Goal: Transaction & Acquisition: Purchase product/service

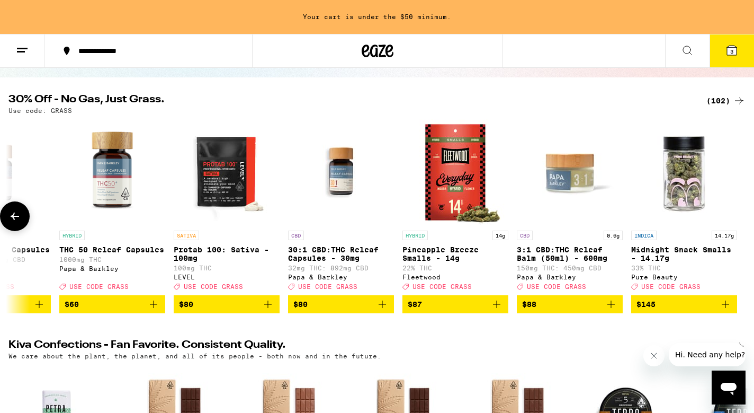
scroll to position [95, 0]
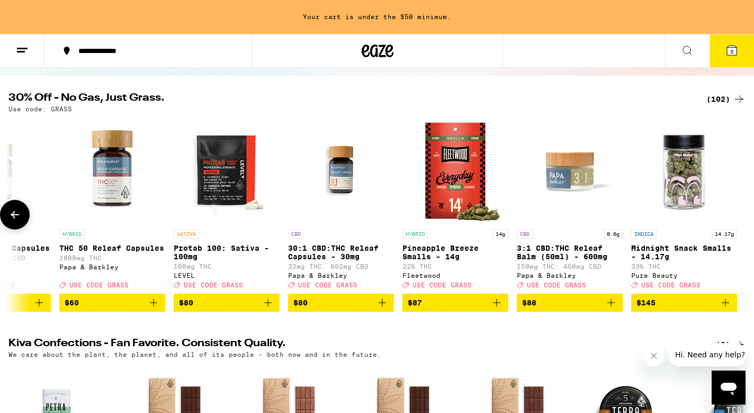
click at [21, 221] on icon at bounding box center [14, 214] width 13 height 13
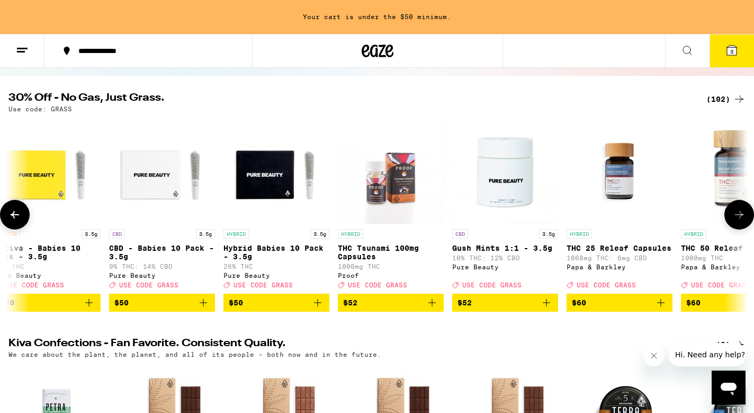
scroll to position [0, 10309]
click at [729, 223] on button at bounding box center [739, 215] width 30 height 30
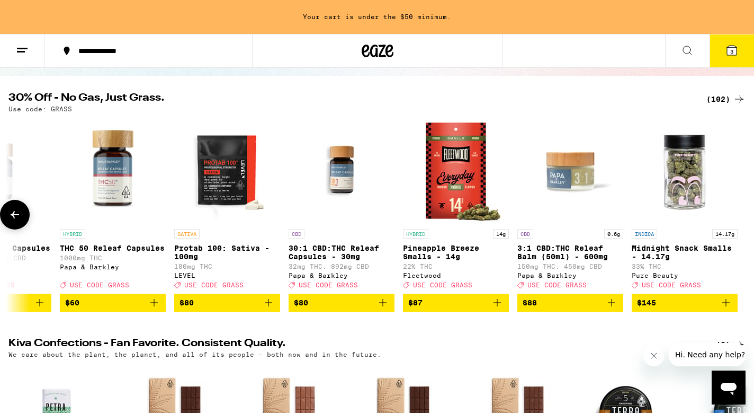
scroll to position [0, 10930]
click at [15, 217] on icon at bounding box center [14, 214] width 13 height 13
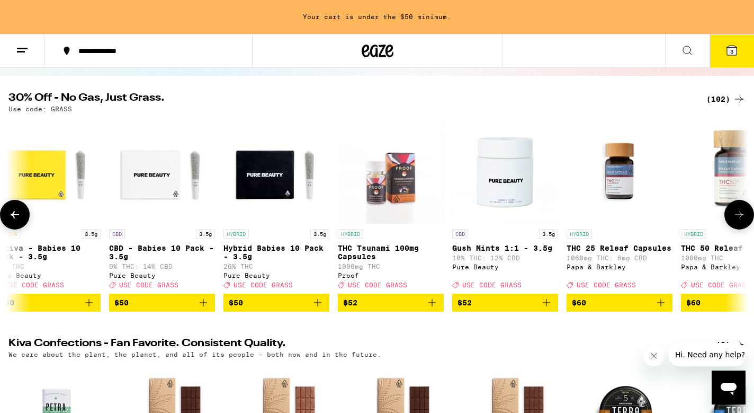
click at [15, 217] on icon at bounding box center [14, 214] width 13 height 13
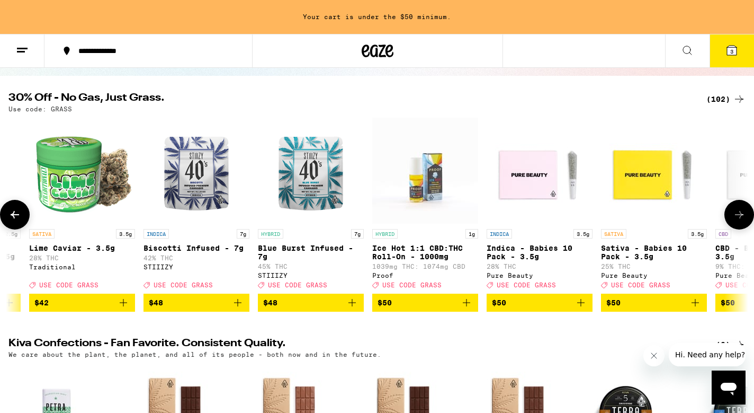
click at [15, 217] on icon at bounding box center [14, 214] width 13 height 13
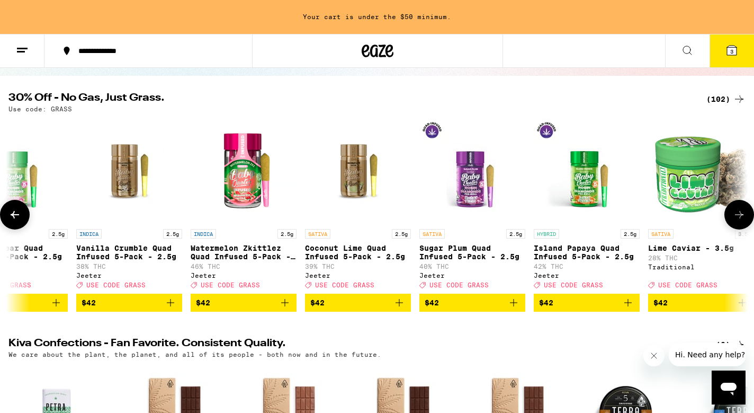
scroll to position [0, 9079]
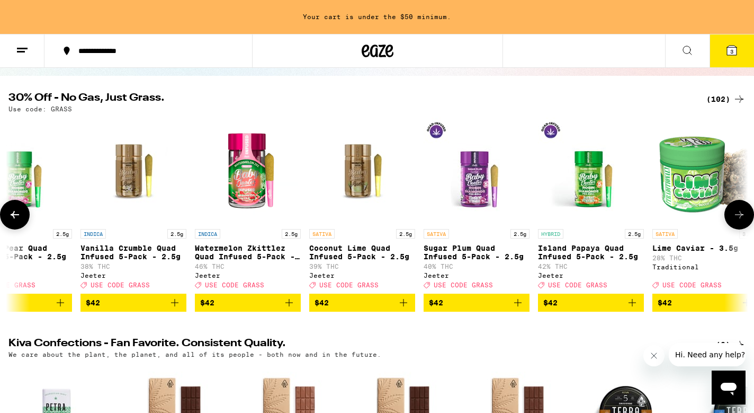
click at [15, 217] on icon at bounding box center [14, 214] width 13 height 13
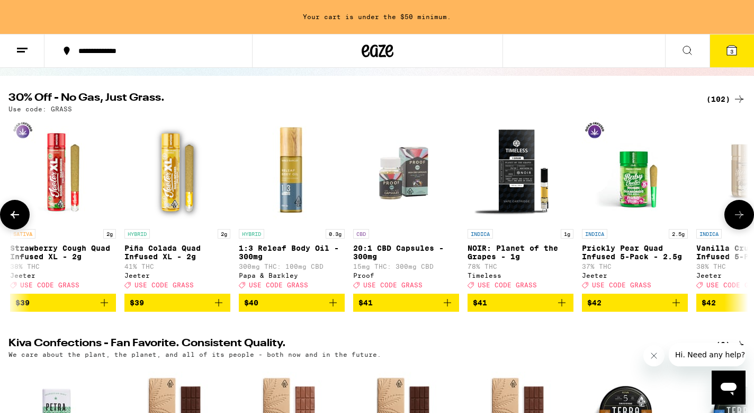
scroll to position [0, 8457]
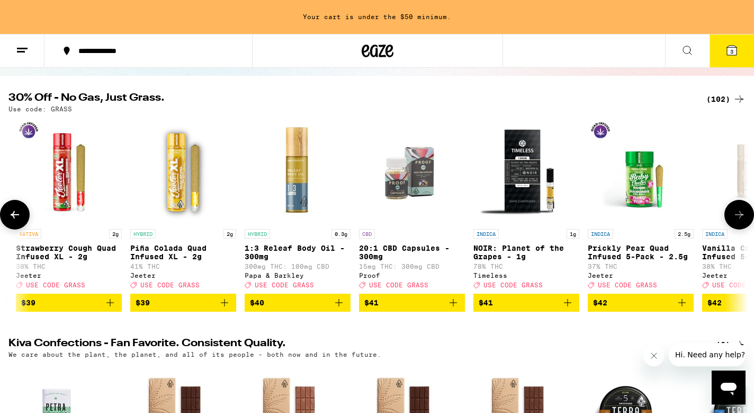
click at [15, 217] on icon at bounding box center [14, 214] width 13 height 13
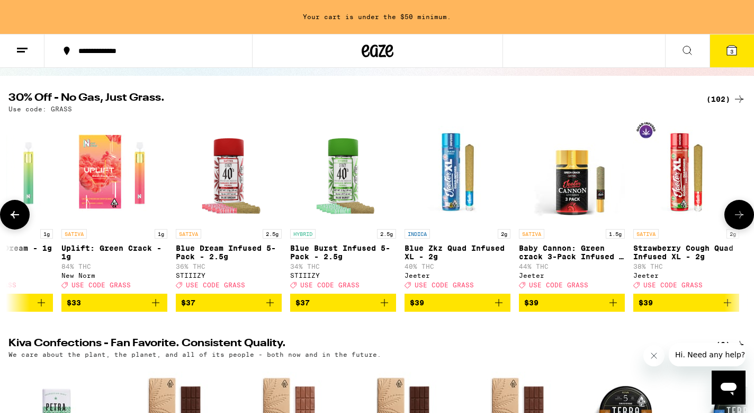
click at [15, 217] on icon at bounding box center [14, 214] width 13 height 13
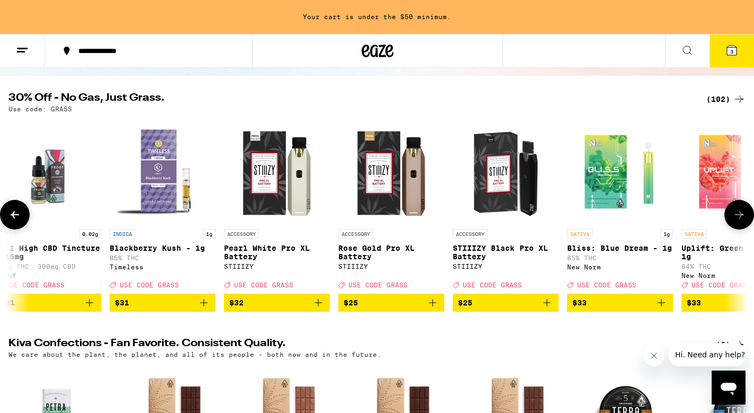
click at [15, 217] on icon at bounding box center [14, 214] width 13 height 13
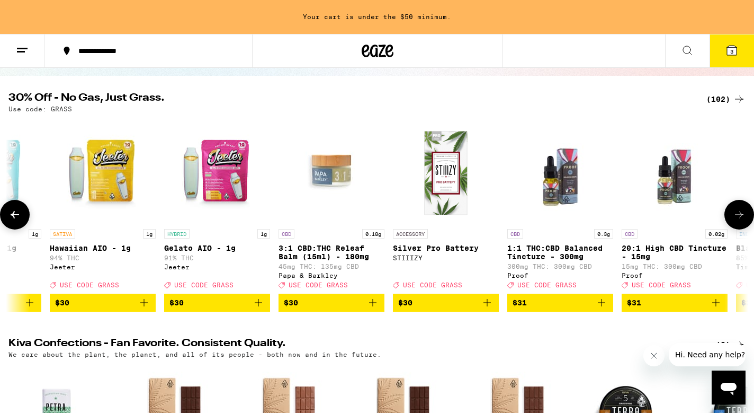
click at [15, 217] on icon at bounding box center [14, 214] width 13 height 13
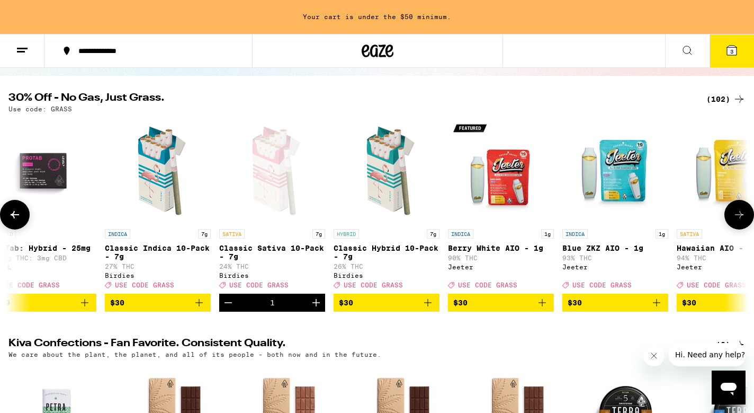
click at [15, 217] on icon at bounding box center [14, 214] width 13 height 13
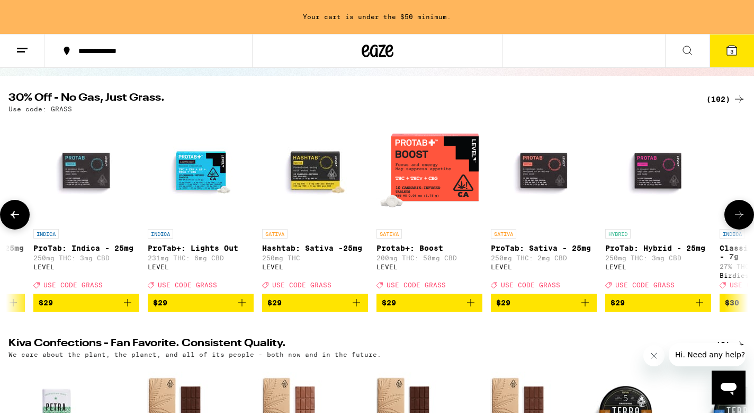
click at [15, 217] on icon at bounding box center [14, 214] width 13 height 13
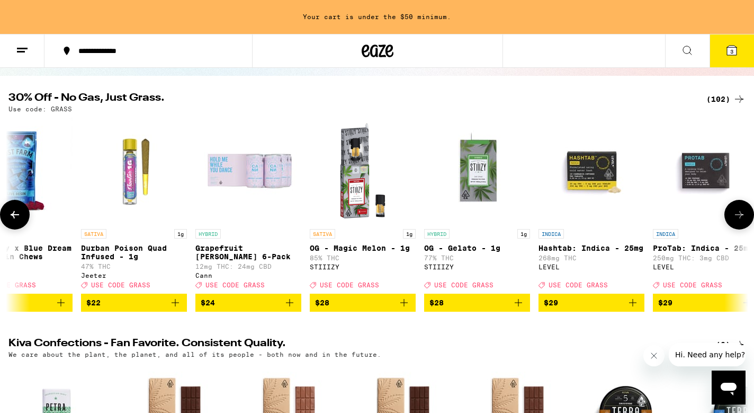
click at [15, 217] on icon at bounding box center [14, 214] width 13 height 13
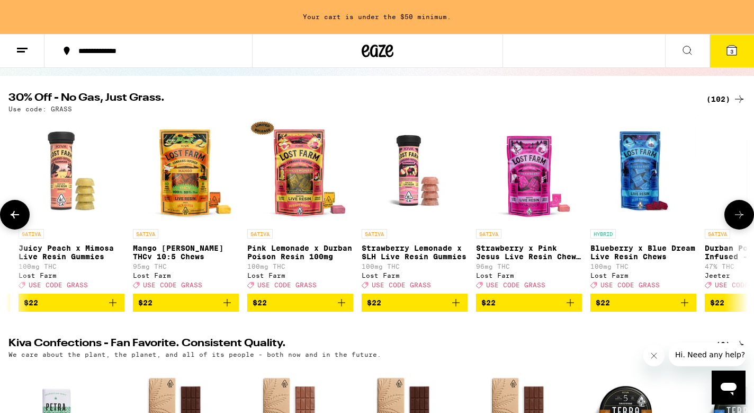
click at [15, 217] on icon at bounding box center [14, 214] width 13 height 13
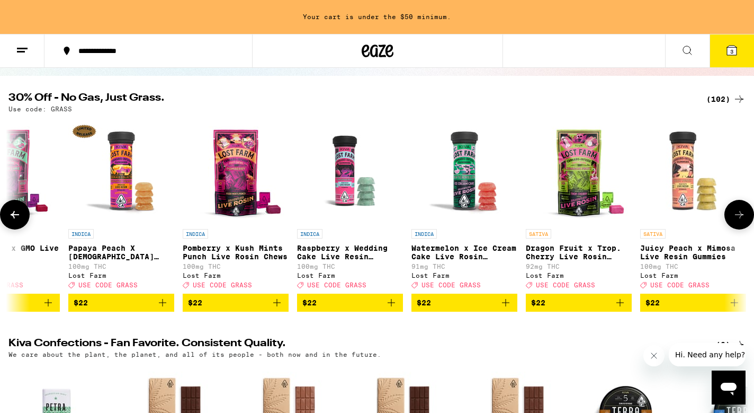
click at [16, 217] on icon at bounding box center [14, 214] width 13 height 13
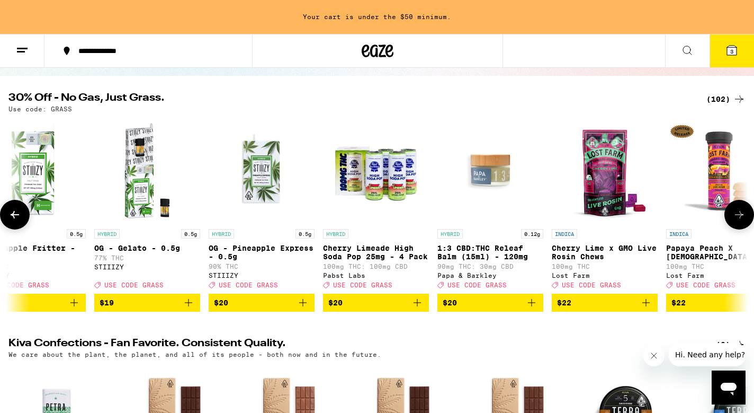
click at [16, 217] on icon at bounding box center [14, 214] width 13 height 13
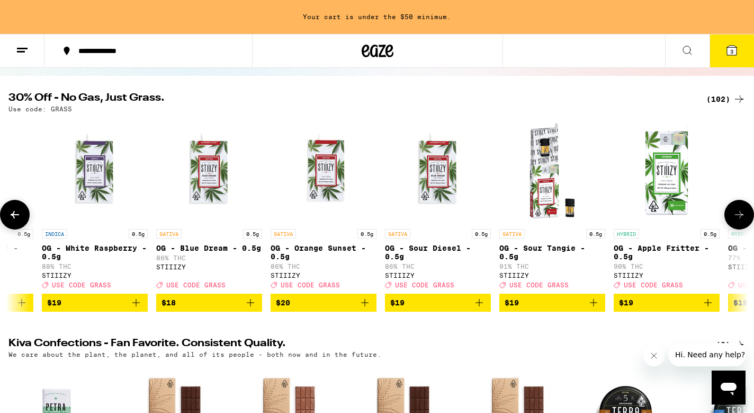
click at [16, 217] on icon at bounding box center [14, 214] width 13 height 13
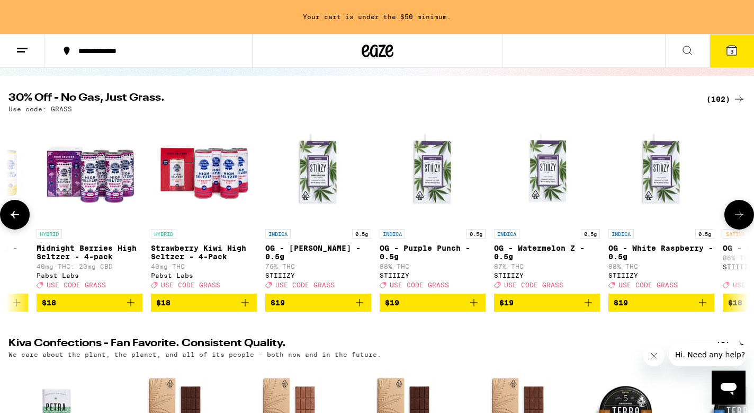
click at [16, 217] on icon at bounding box center [14, 214] width 13 height 13
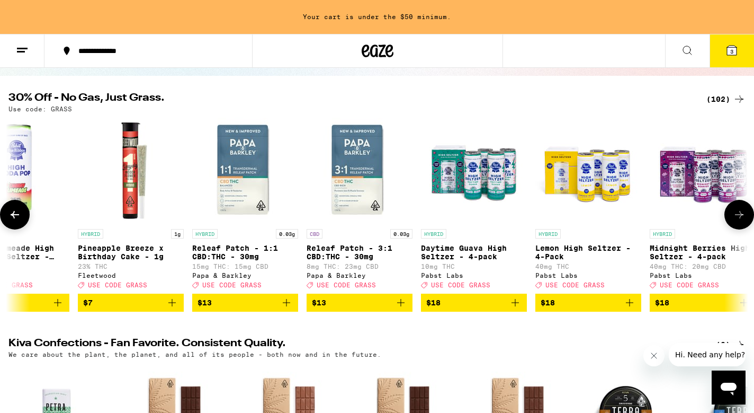
click at [16, 217] on icon at bounding box center [14, 214] width 13 height 13
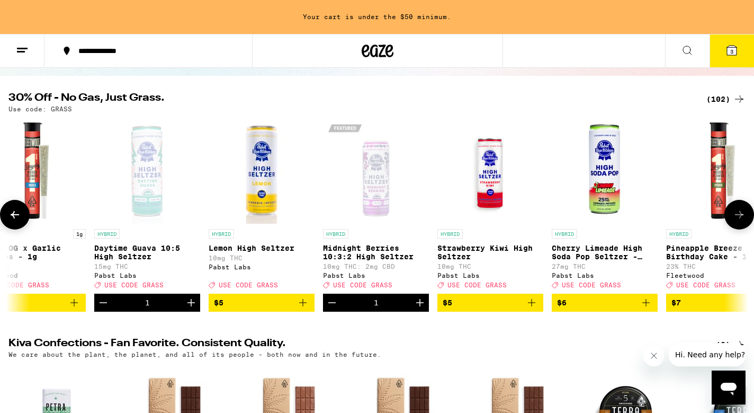
click at [16, 217] on icon at bounding box center [14, 214] width 13 height 13
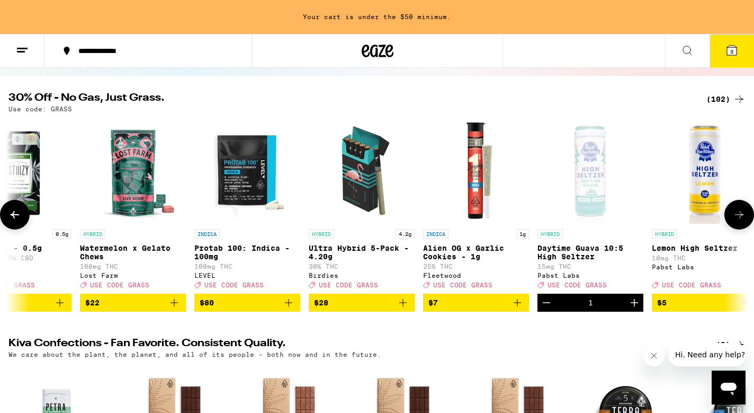
click at [16, 217] on icon at bounding box center [14, 214] width 13 height 13
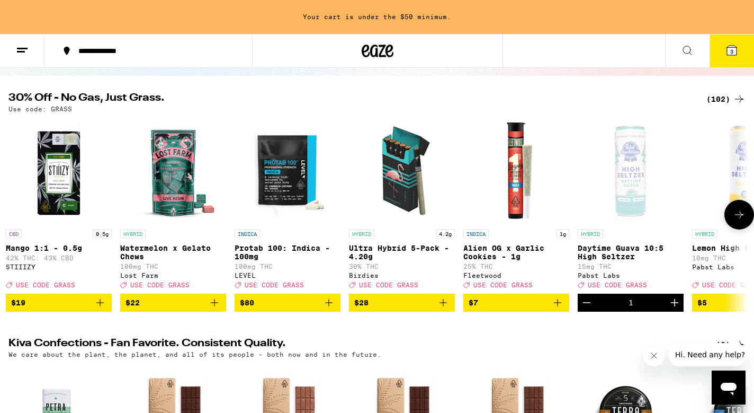
scroll to position [0, 0]
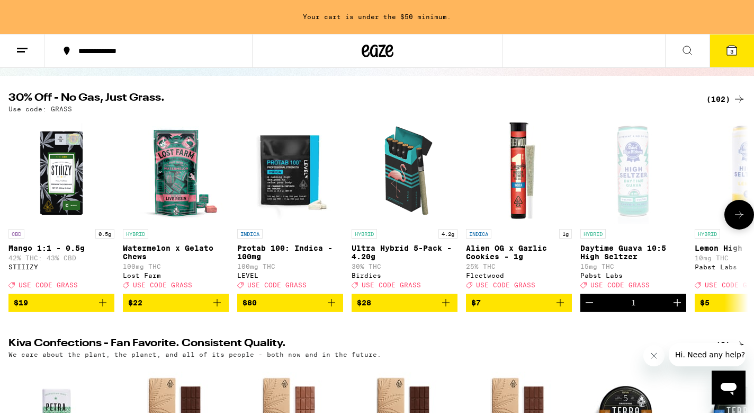
click at [16, 217] on div at bounding box center [15, 215] width 30 height 30
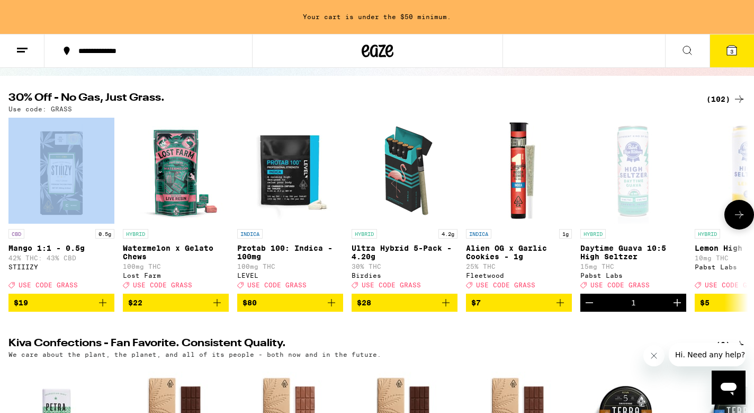
click at [16, 217] on div at bounding box center [15, 215] width 30 height 30
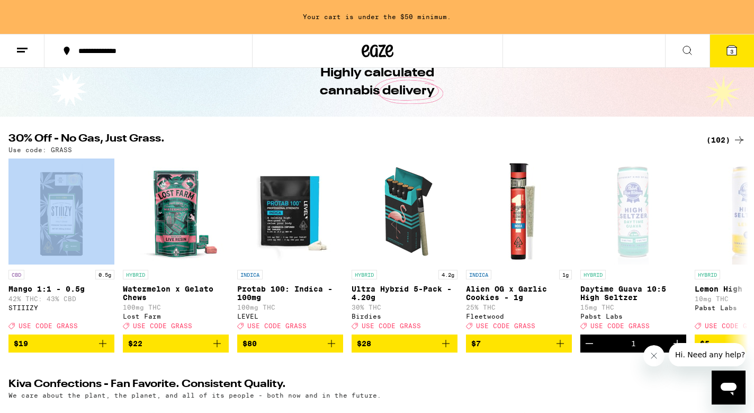
scroll to position [61, 0]
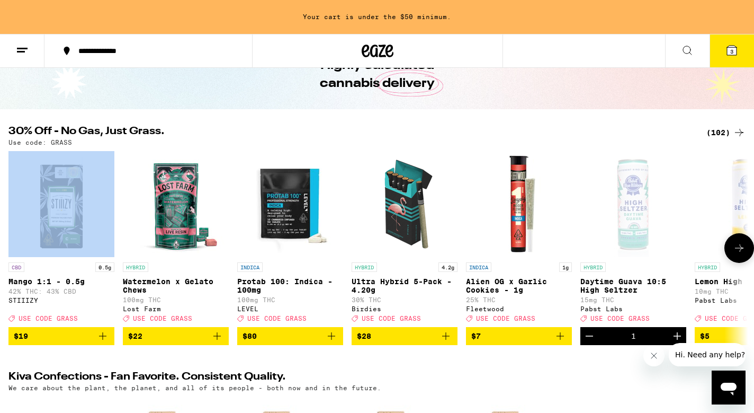
click at [733, 251] on icon at bounding box center [739, 247] width 13 height 13
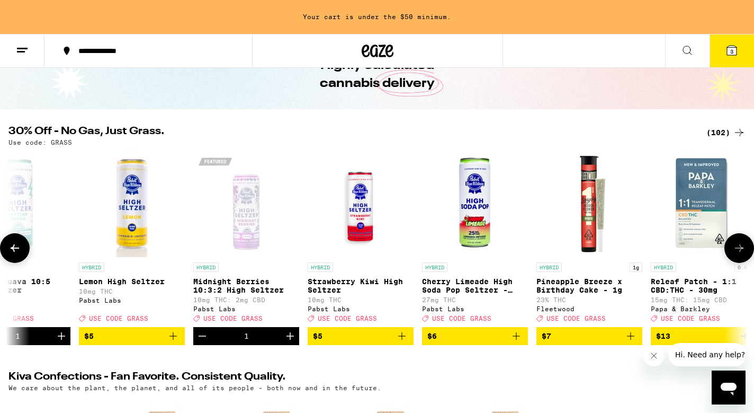
scroll to position [0, 622]
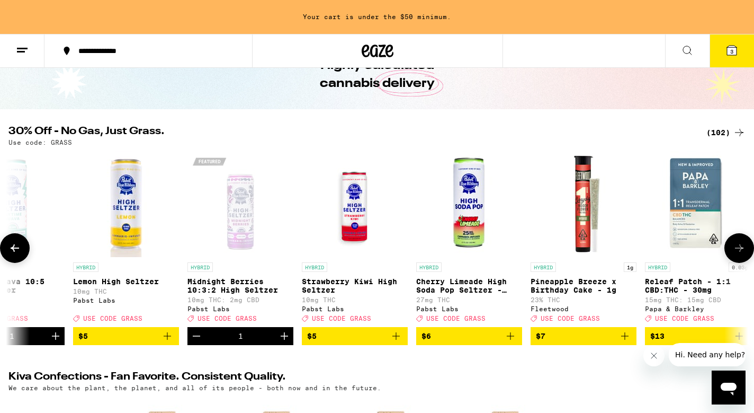
click at [735, 252] on icon at bounding box center [739, 247] width 13 height 13
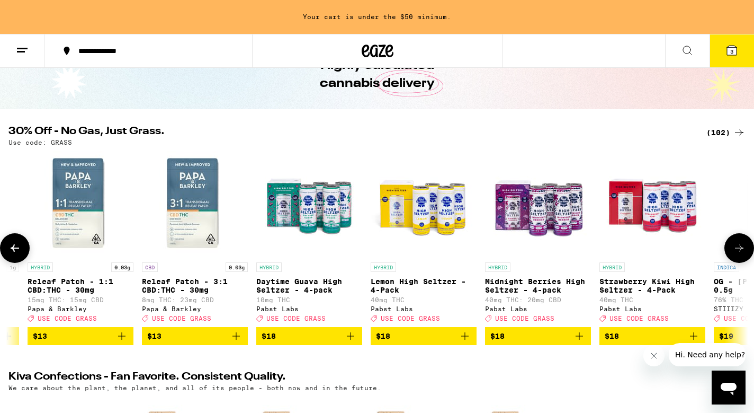
scroll to position [0, 1243]
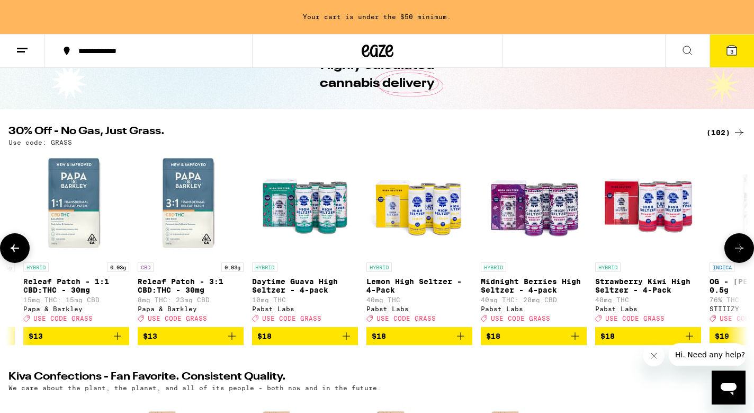
click at [735, 249] on icon at bounding box center [739, 247] width 13 height 13
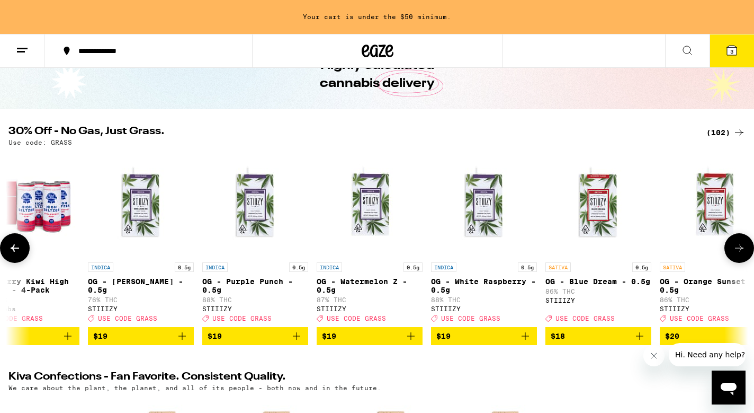
click at [733, 254] on icon at bounding box center [739, 247] width 13 height 13
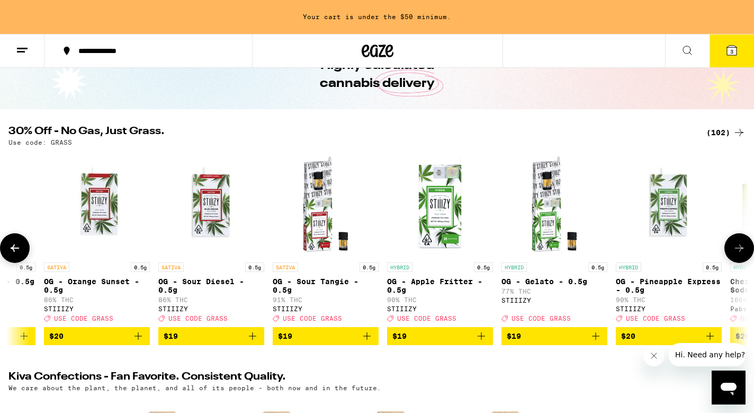
scroll to position [0, 2487]
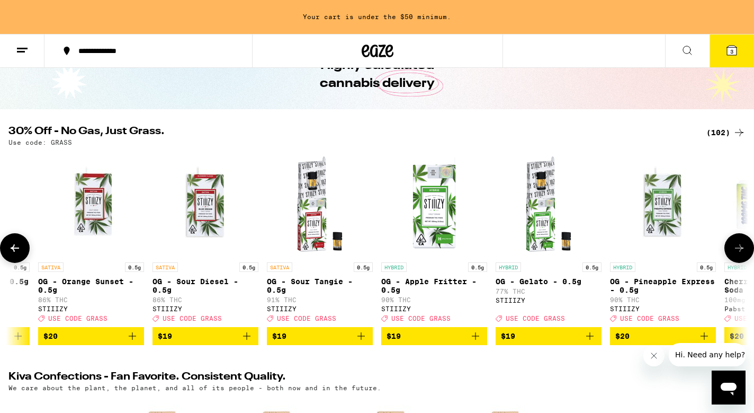
click at [735, 254] on icon at bounding box center [739, 247] width 13 height 13
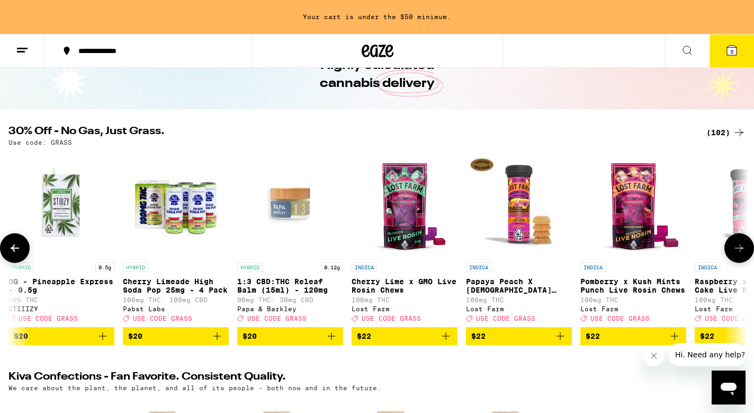
scroll to position [0, 3109]
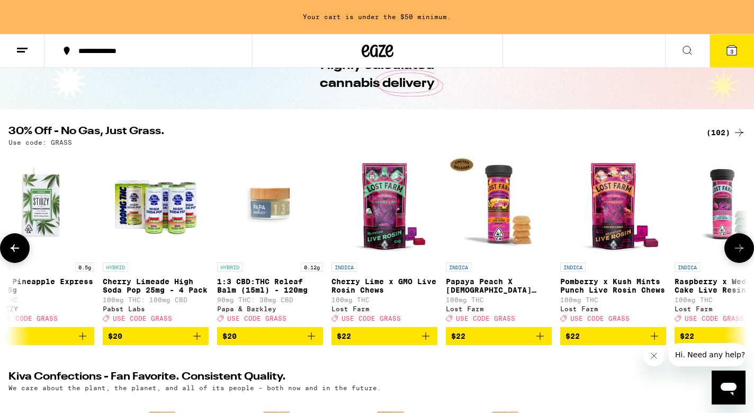
click at [735, 254] on icon at bounding box center [739, 247] width 13 height 13
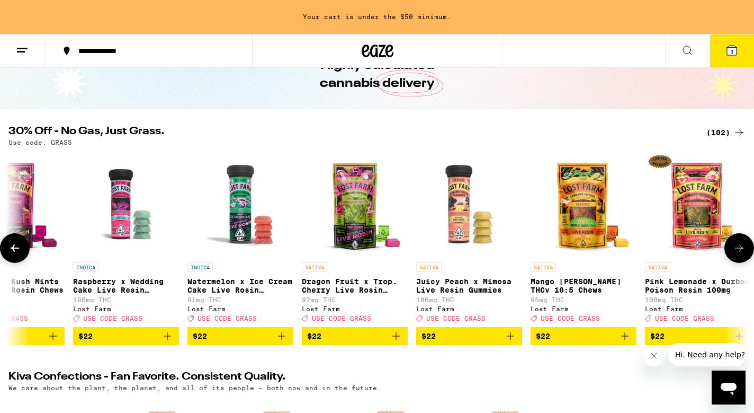
scroll to position [0, 3730]
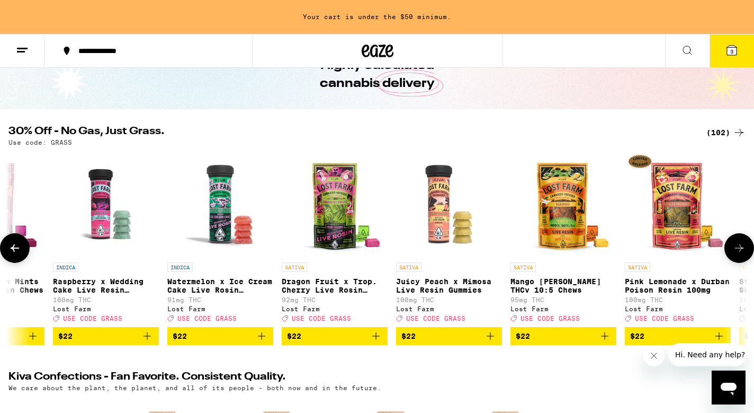
click at [735, 254] on icon at bounding box center [739, 247] width 13 height 13
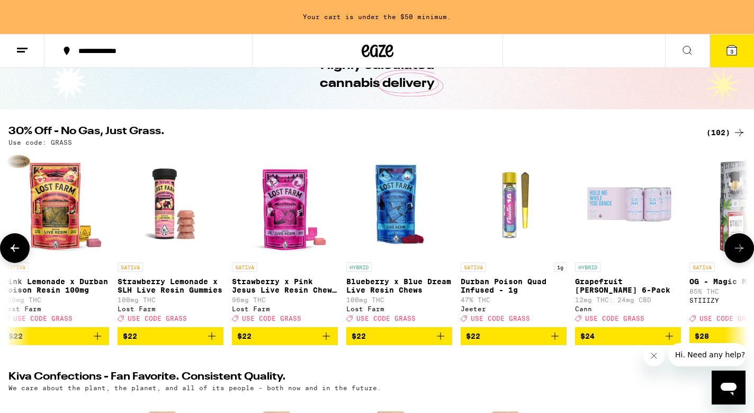
click at [736, 254] on icon at bounding box center [739, 247] width 13 height 13
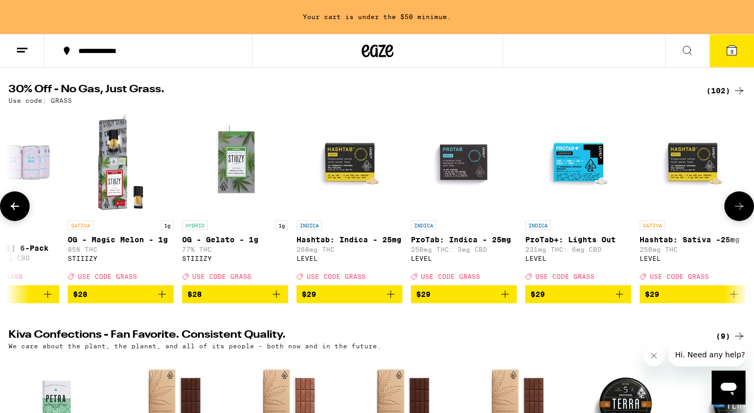
scroll to position [101, 0]
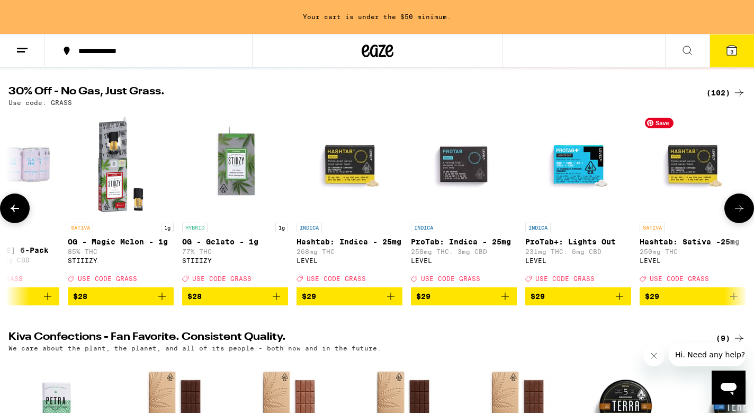
click at [737, 192] on img "Open page for Hashtab: Sativa -25mg from LEVEL" at bounding box center [693, 164] width 106 height 106
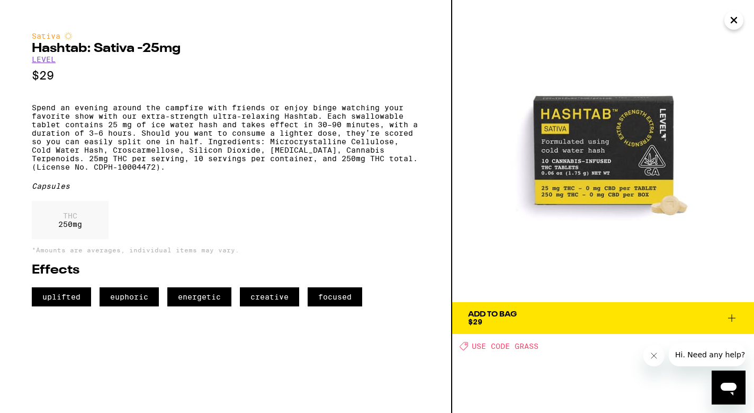
click at [732, 25] on icon "Close" at bounding box center [734, 20] width 13 height 16
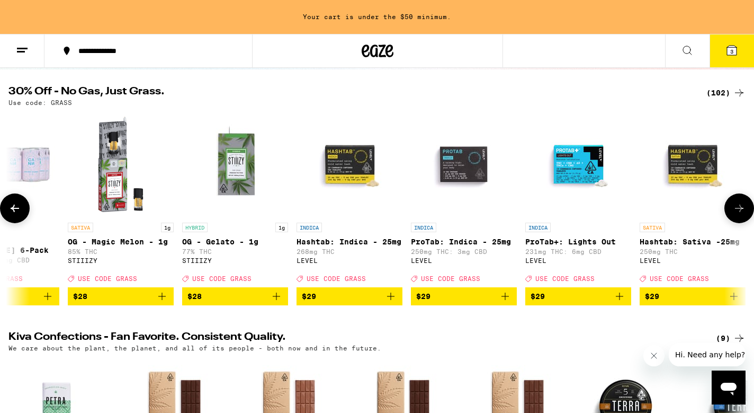
click at [733, 208] on icon at bounding box center [739, 208] width 13 height 13
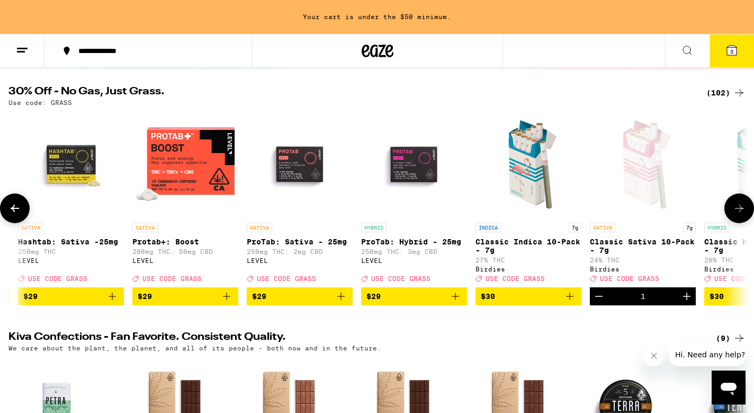
click at [740, 213] on icon at bounding box center [739, 208] width 13 height 13
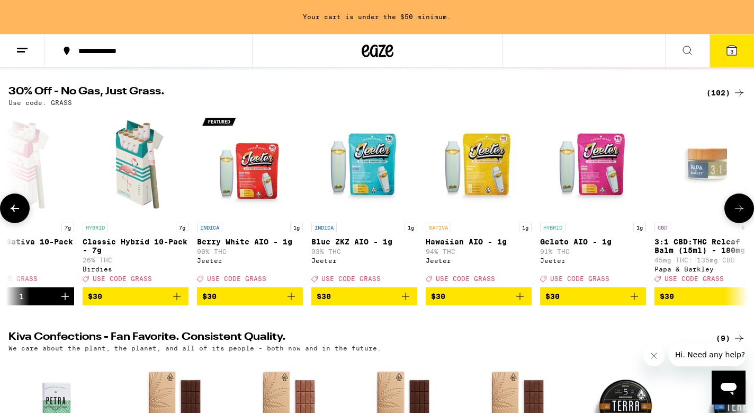
click at [740, 213] on icon at bounding box center [739, 208] width 13 height 13
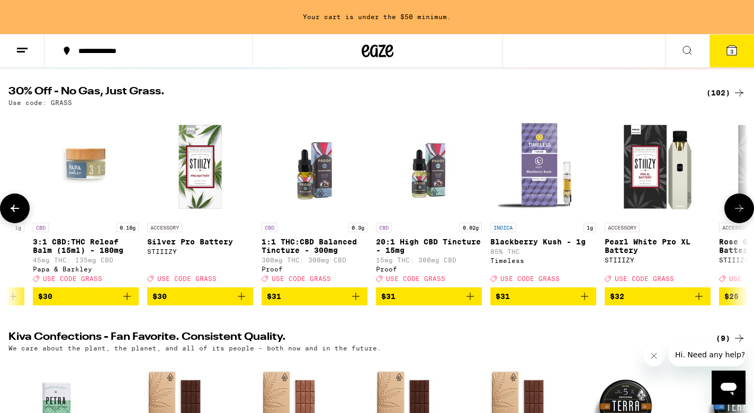
click at [740, 213] on icon at bounding box center [739, 208] width 13 height 13
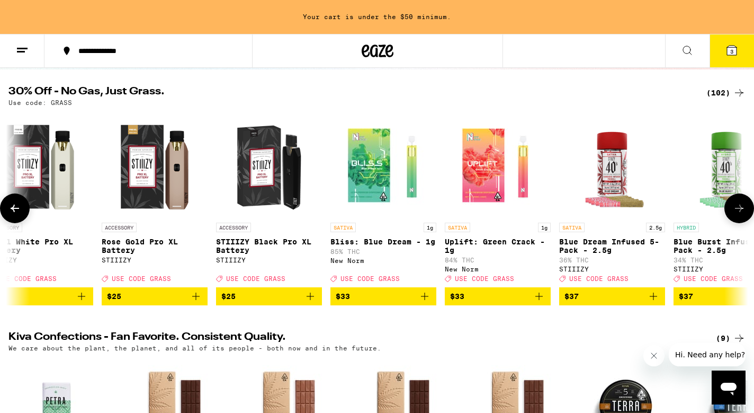
scroll to position [0, 7461]
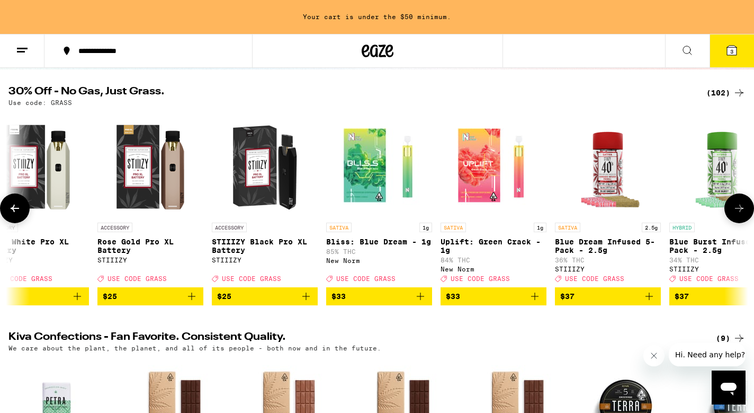
click at [740, 213] on icon at bounding box center [739, 208] width 13 height 13
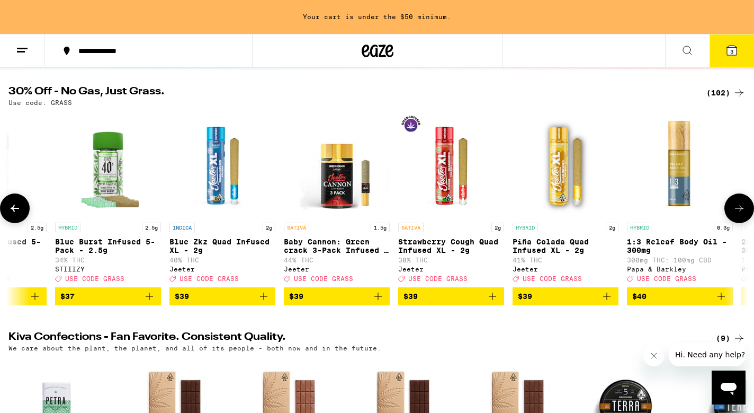
scroll to position [0, 8082]
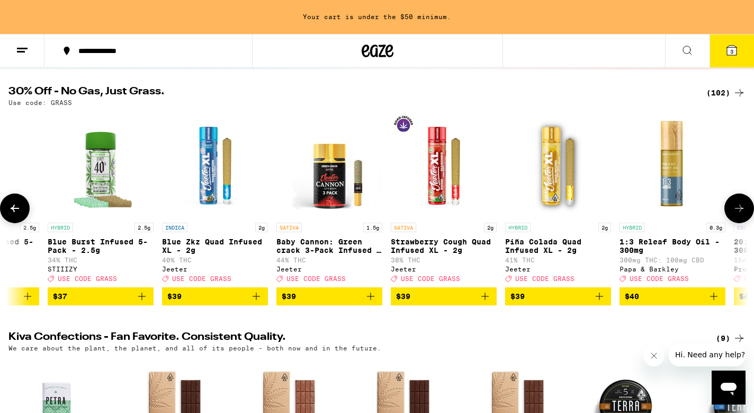
click at [740, 213] on icon at bounding box center [739, 208] width 13 height 13
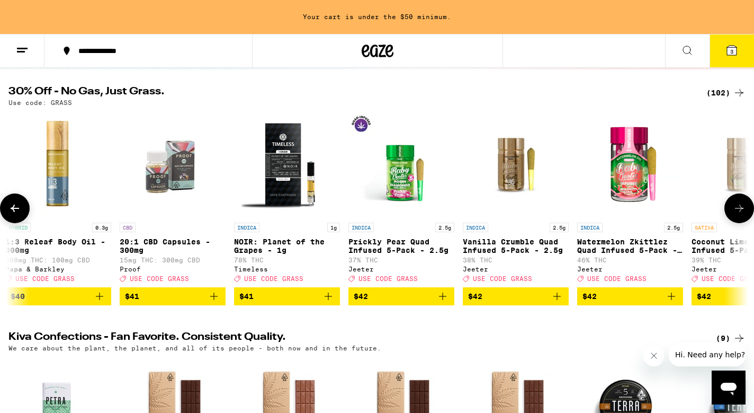
scroll to position [0, 8704]
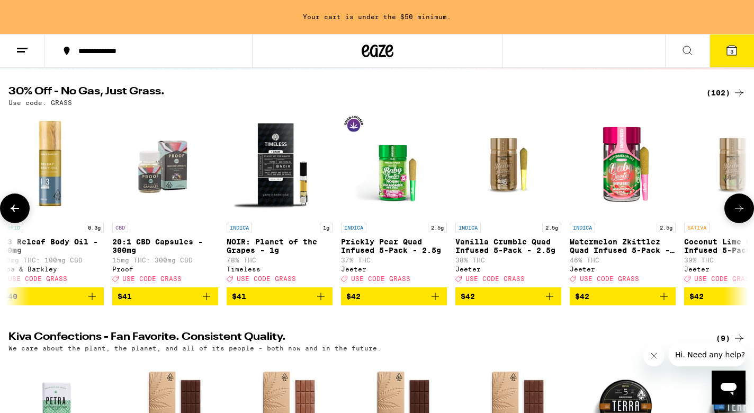
click at [739, 213] on icon at bounding box center [739, 208] width 13 height 13
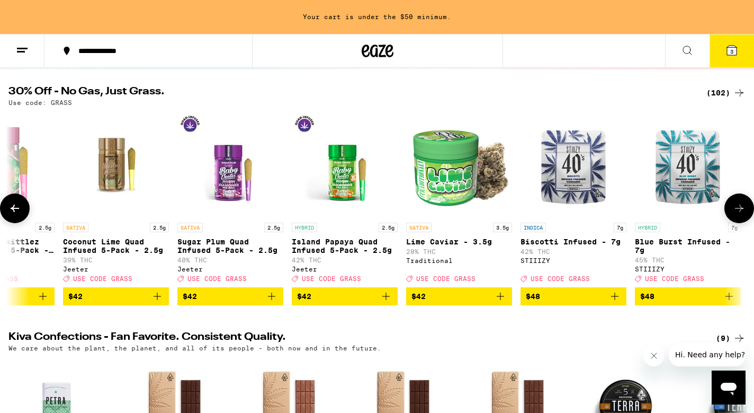
scroll to position [0, 9326]
click at [741, 213] on icon at bounding box center [739, 208] width 13 height 13
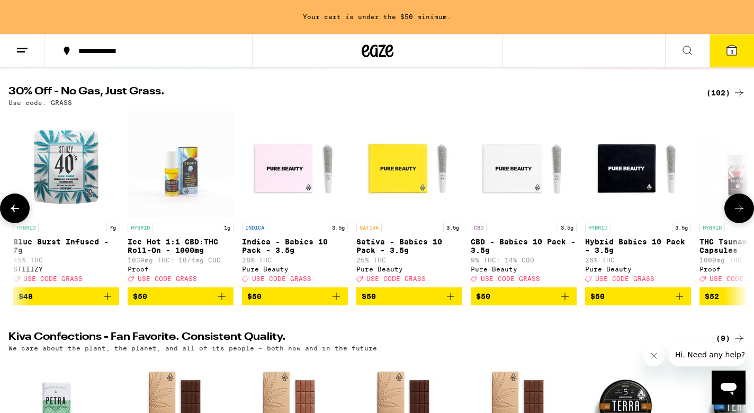
scroll to position [0, 9947]
click at [741, 212] on icon at bounding box center [739, 207] width 8 height 7
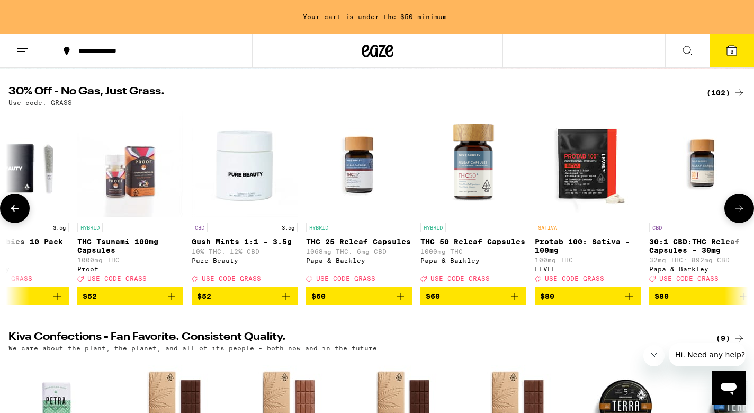
click at [741, 211] on icon at bounding box center [739, 207] width 8 height 7
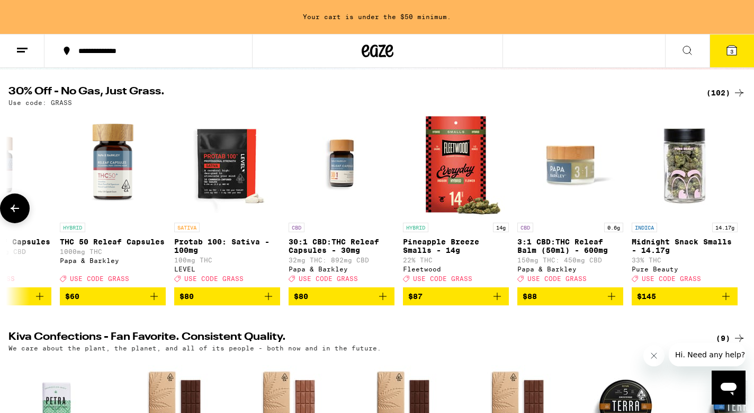
scroll to position [0, 10930]
click at [691, 201] on img "Open page for Midnight Snack Smalls - 14.17g from Pure Beauty" at bounding box center [684, 164] width 106 height 106
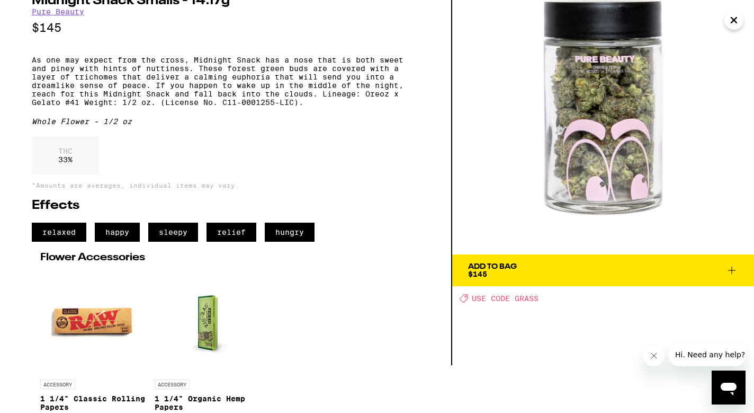
scroll to position [47, 0]
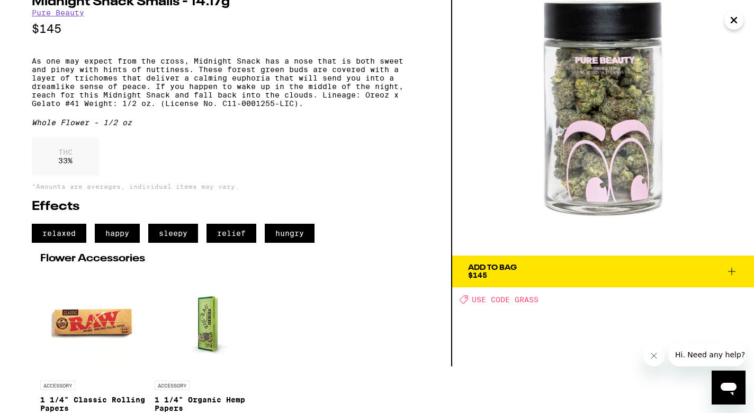
click at [601, 282] on button "Add To Bag $145" at bounding box center [603, 271] width 302 height 32
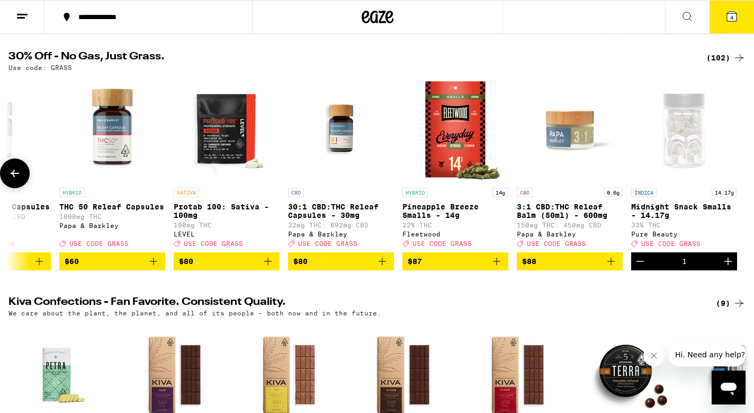
scroll to position [103, 0]
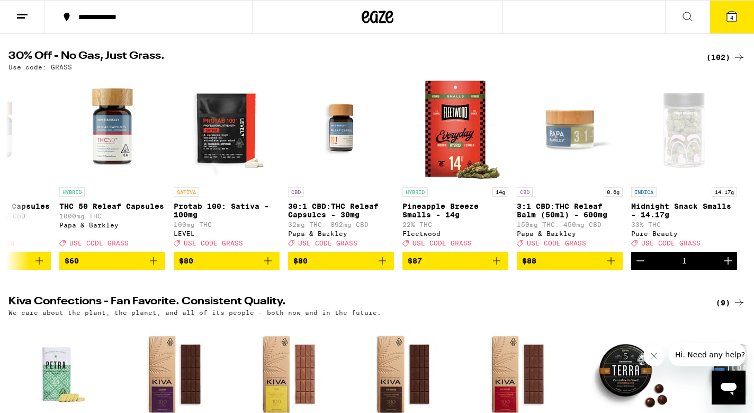
click at [730, 26] on button "4" at bounding box center [732, 17] width 44 height 33
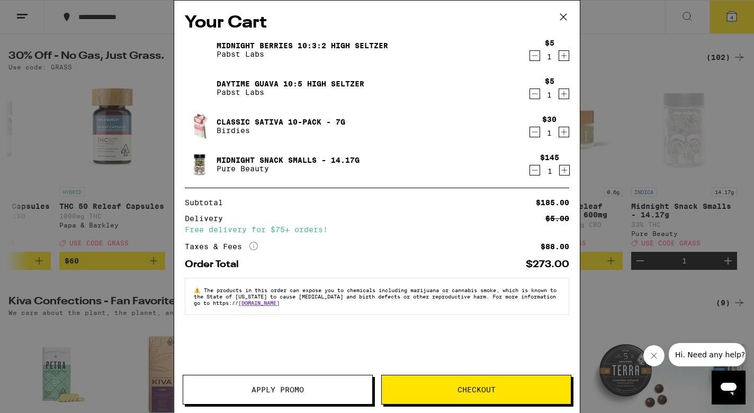
click at [533, 129] on icon "Decrement" at bounding box center [535, 132] width 10 height 13
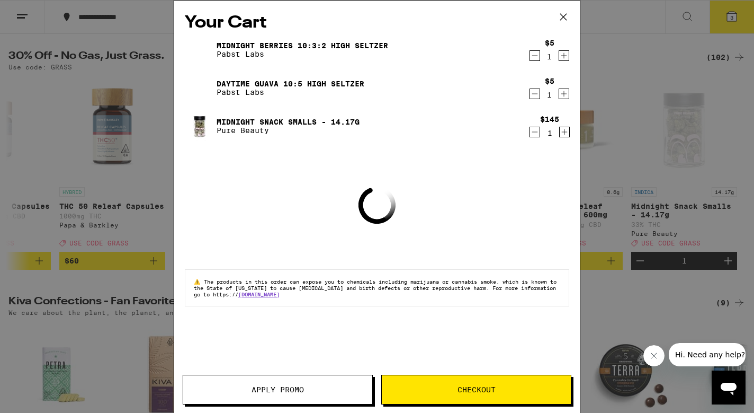
click at [536, 94] on icon "Decrement" at bounding box center [535, 93] width 10 height 13
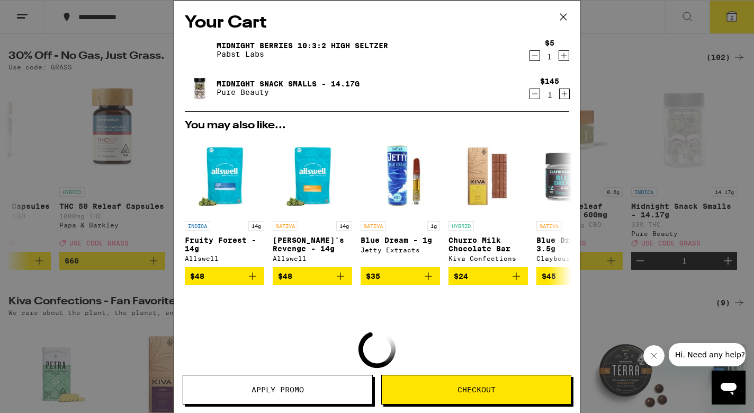
click at [535, 52] on icon "Decrement" at bounding box center [535, 55] width 10 height 13
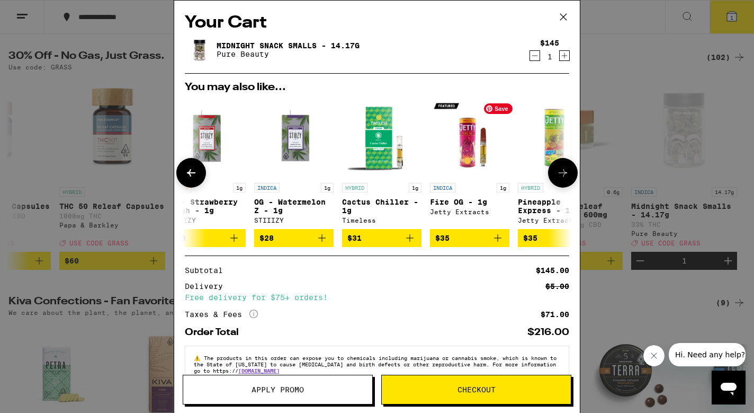
scroll to position [0, 461]
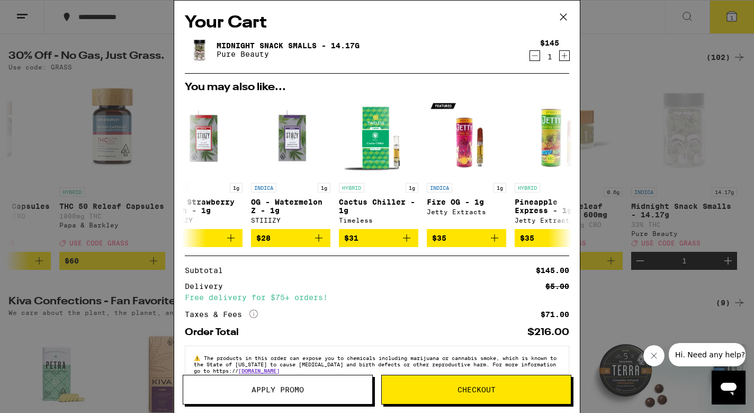
click at [562, 20] on icon at bounding box center [564, 17] width 16 height 16
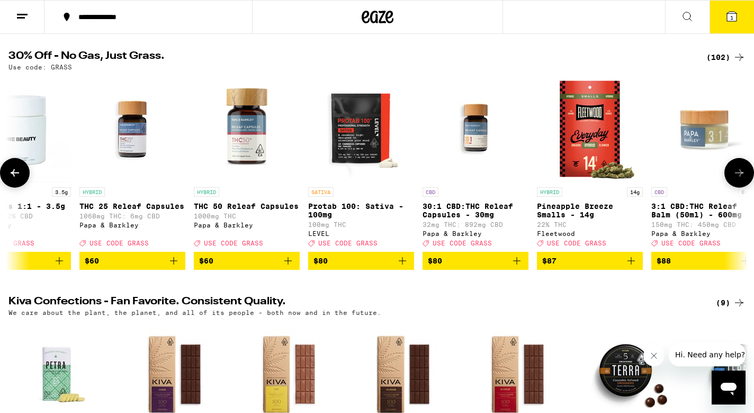
scroll to position [0, 10930]
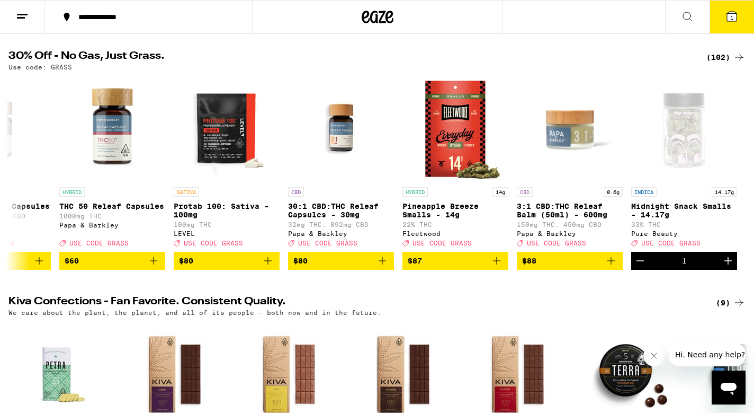
click at [735, 23] on button "1" at bounding box center [732, 17] width 44 height 33
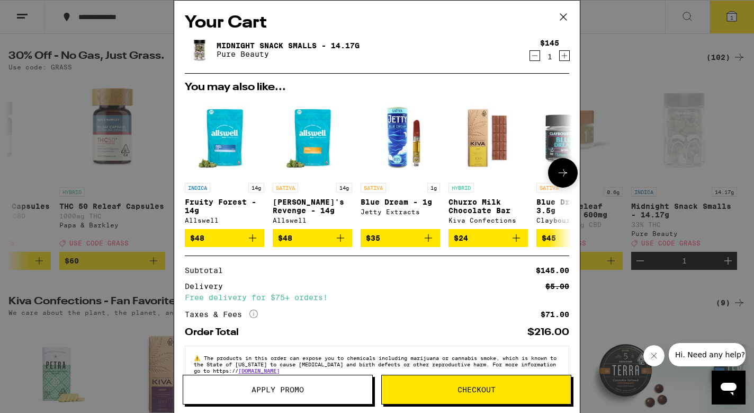
scroll to position [27, 0]
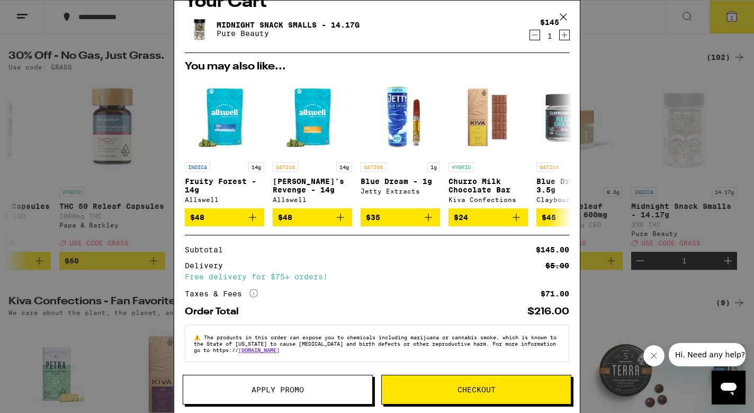
click at [275, 383] on button "Apply Promo" at bounding box center [278, 389] width 190 height 30
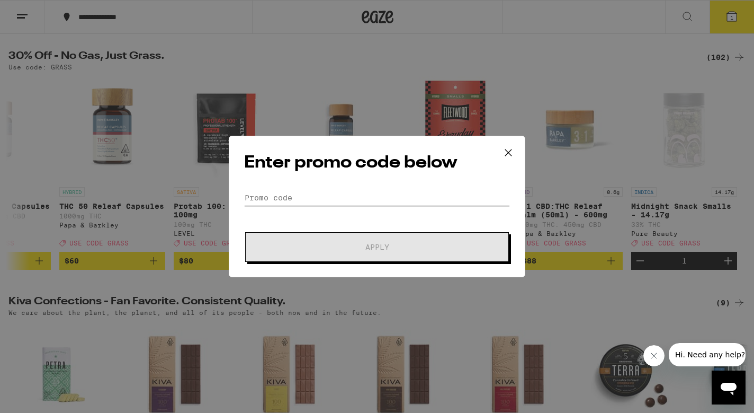
click at [288, 204] on input "Promo Code" at bounding box center [377, 198] width 266 height 16
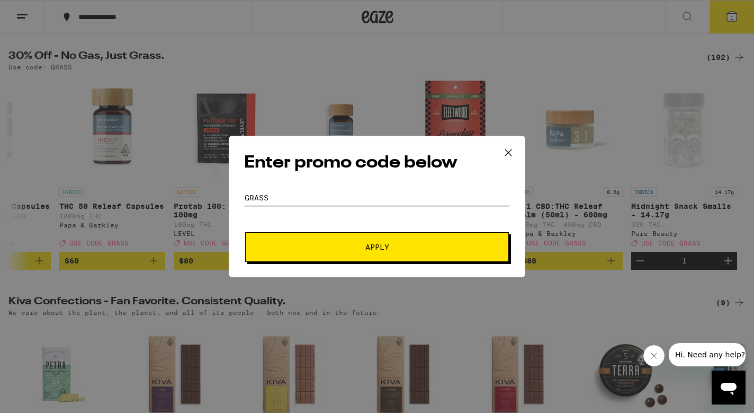
type input "grass"
click at [245, 232] on button "Apply" at bounding box center [377, 247] width 264 height 30
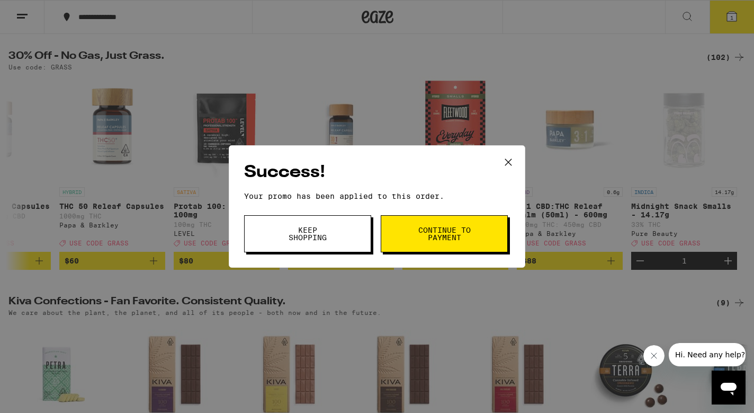
click at [426, 226] on span "Continue to payment" at bounding box center [444, 233] width 54 height 15
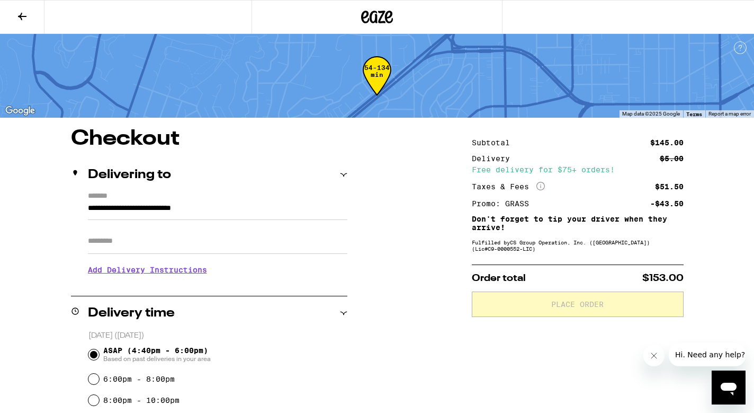
click at [26, 12] on icon at bounding box center [22, 16] width 13 height 13
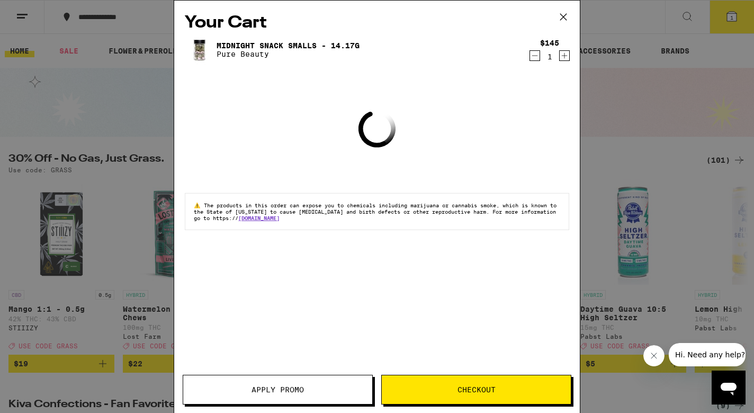
click at [567, 18] on icon at bounding box center [564, 17] width 16 height 16
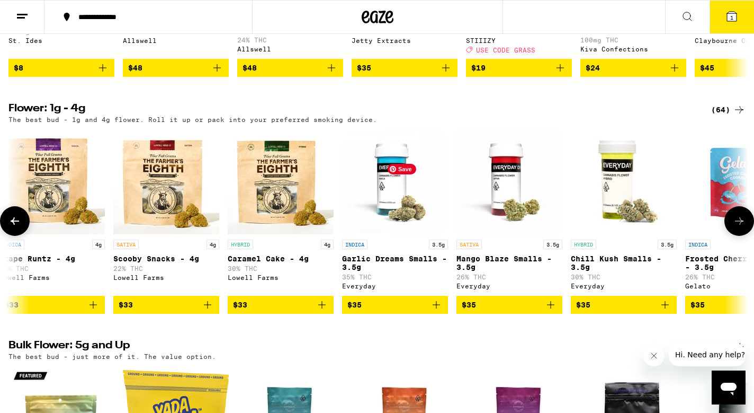
scroll to position [0, 1957]
